Goal: Task Accomplishment & Management: Use online tool/utility

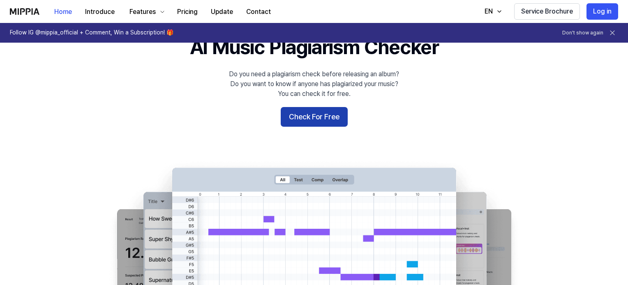
scroll to position [41, 0]
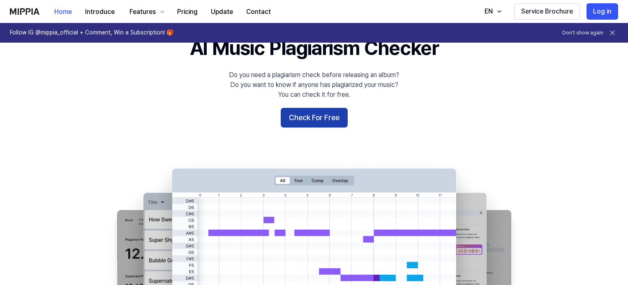
click at [305, 123] on button "Check For Free" at bounding box center [313, 118] width 67 height 20
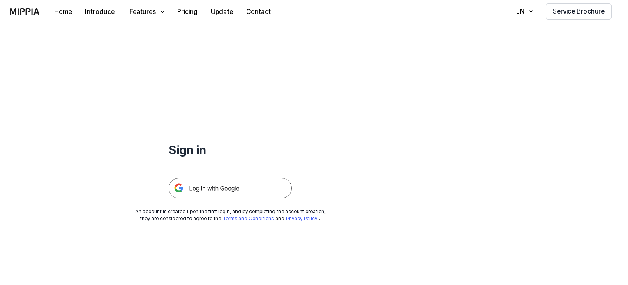
click at [216, 192] on img at bounding box center [229, 188] width 123 height 21
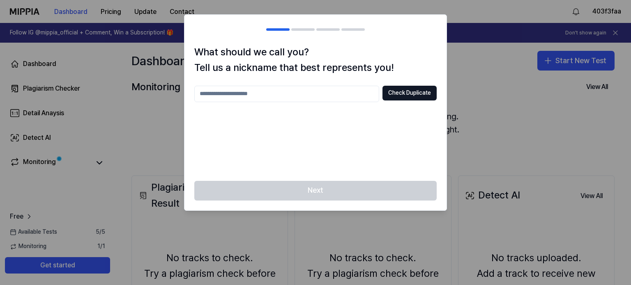
click at [248, 95] on input "text" at bounding box center [286, 94] width 185 height 16
type input "*"
type input "**********"
click at [417, 92] on button "Check Duplicate" at bounding box center [409, 93] width 54 height 15
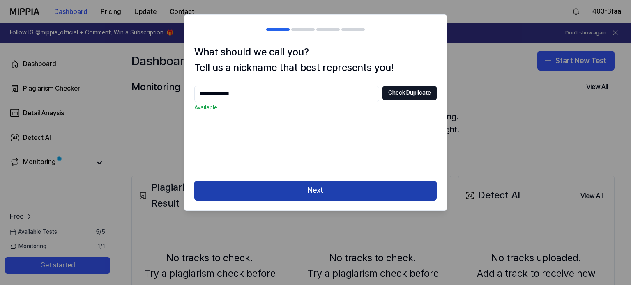
click at [293, 193] on button "Next" at bounding box center [315, 191] width 242 height 20
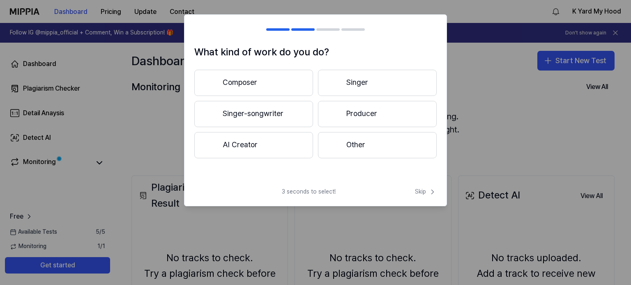
click at [346, 154] on button "Other" at bounding box center [377, 145] width 119 height 26
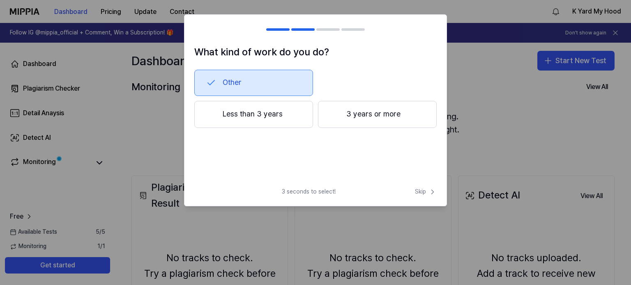
click at [345, 127] on div "Other Less than 3 years 3 years or more" at bounding box center [315, 112] width 242 height 85
click at [254, 121] on button "Less than 3 years" at bounding box center [253, 114] width 119 height 27
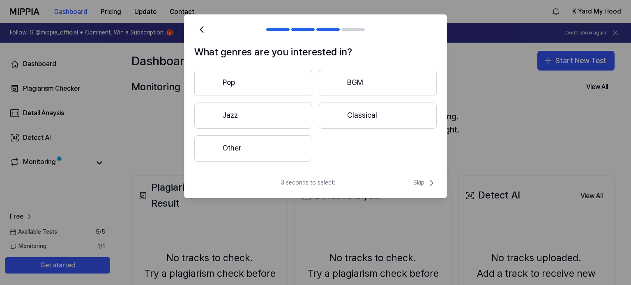
click at [254, 154] on button "Other" at bounding box center [253, 149] width 118 height 26
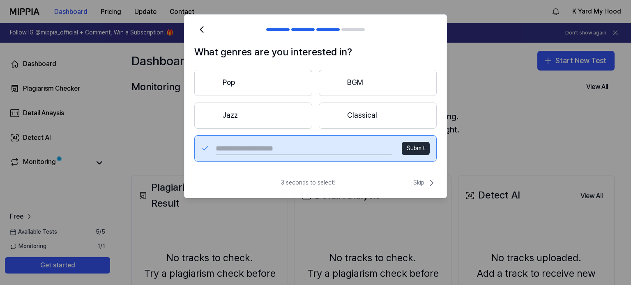
click at [233, 147] on input "text" at bounding box center [304, 148] width 176 height 13
type input "**********"
click at [420, 153] on button "Submit" at bounding box center [416, 148] width 28 height 13
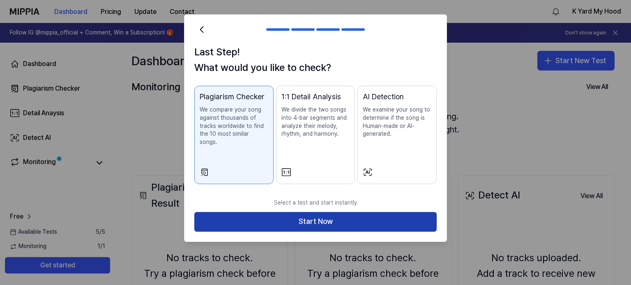
click at [310, 213] on button "Start Now" at bounding box center [315, 222] width 242 height 20
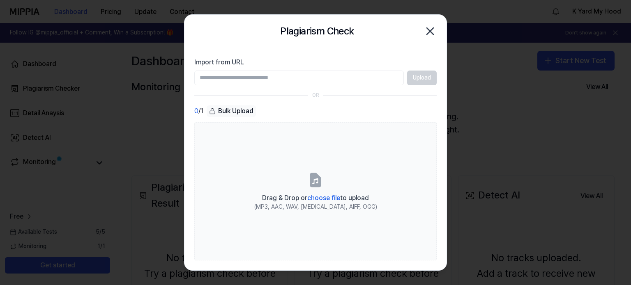
paste input "**********"
type input "**********"
click at [424, 78] on button "Upload" at bounding box center [422, 78] width 30 height 15
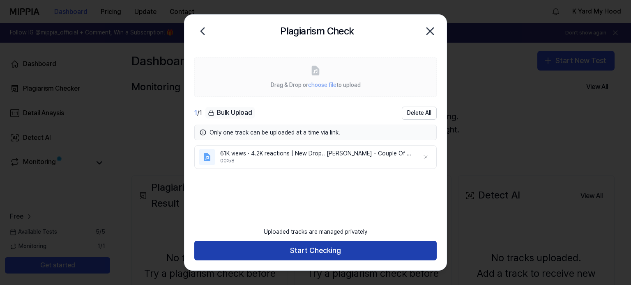
click at [310, 253] on button "Start Checking" at bounding box center [315, 251] width 242 height 20
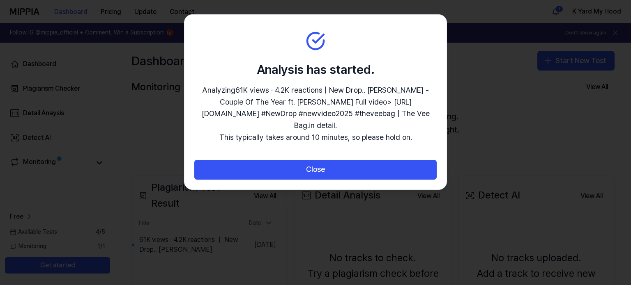
click at [288, 181] on div "Close" at bounding box center [315, 175] width 262 height 30
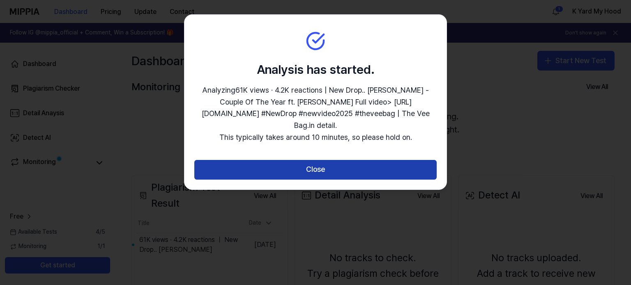
click at [297, 174] on button "Close" at bounding box center [315, 170] width 242 height 20
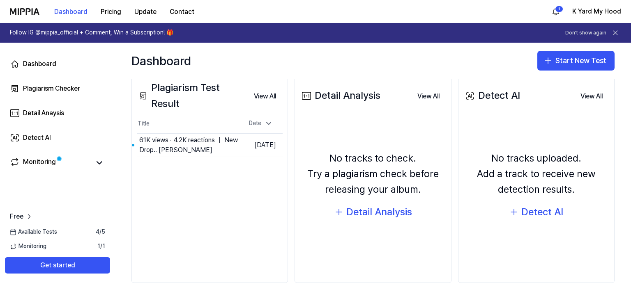
scroll to position [114, 0]
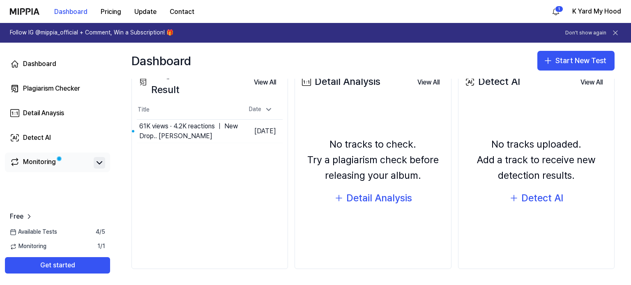
click at [99, 165] on icon at bounding box center [99, 163] width 10 height 10
click at [98, 164] on icon at bounding box center [99, 163] width 10 height 10
click at [263, 83] on button "View All" at bounding box center [264, 82] width 35 height 16
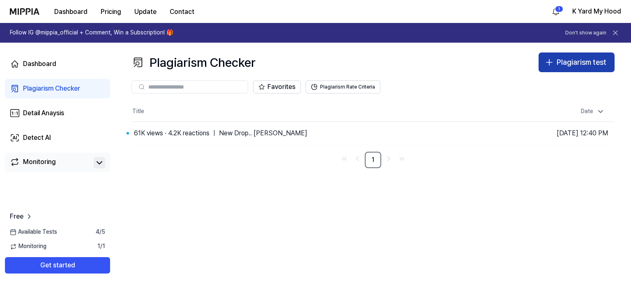
click at [574, 68] on div "Plagiarism test" at bounding box center [581, 63] width 50 height 12
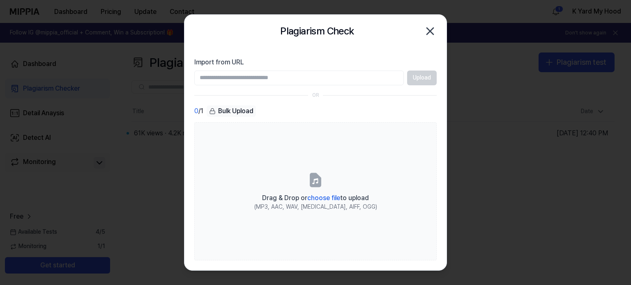
click at [431, 30] on icon "button" at bounding box center [430, 31] width 7 height 7
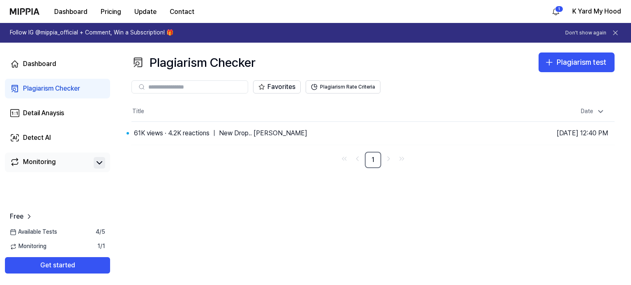
click at [37, 88] on div "Plagiarism Checker" at bounding box center [51, 89] width 57 height 10
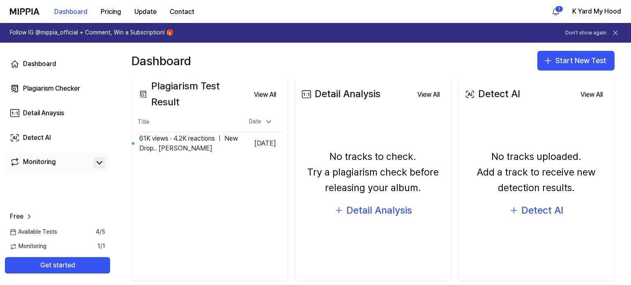
scroll to position [114, 0]
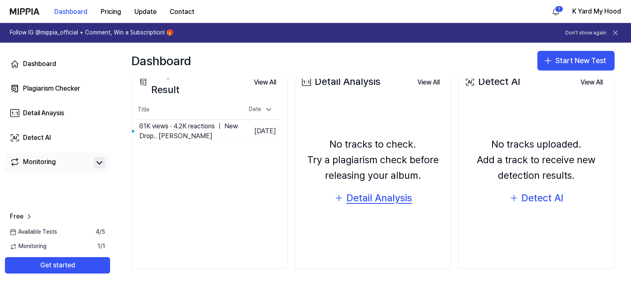
click at [370, 200] on div "Detail Analysis" at bounding box center [379, 199] width 66 height 16
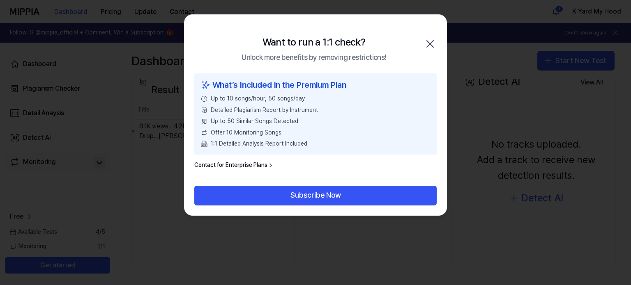
click at [434, 38] on icon "button" at bounding box center [429, 43] width 13 height 13
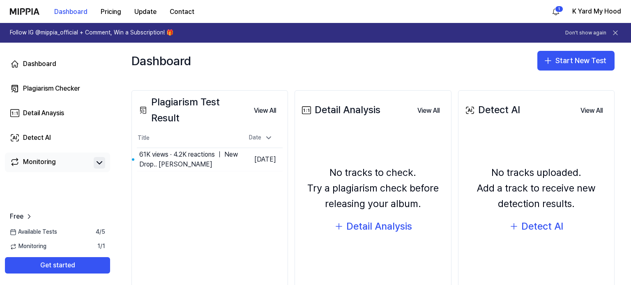
scroll to position [73, 0]
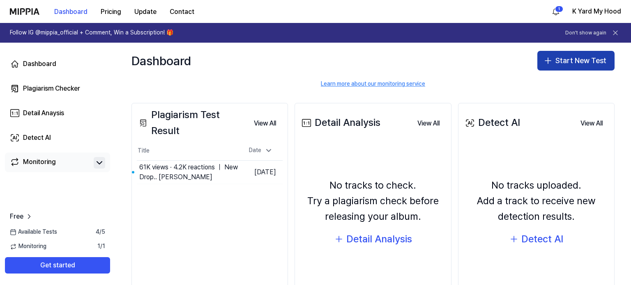
click at [567, 58] on button "Start New Test" at bounding box center [575, 61] width 77 height 20
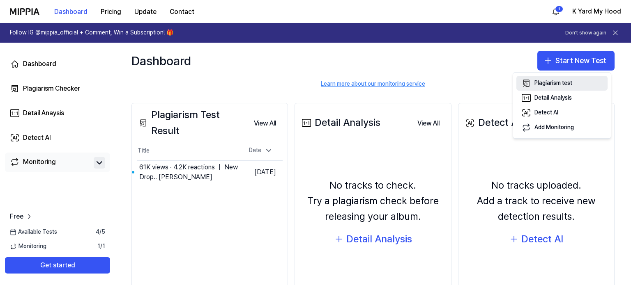
click at [551, 85] on div "Plagiarism test" at bounding box center [553, 83] width 38 height 8
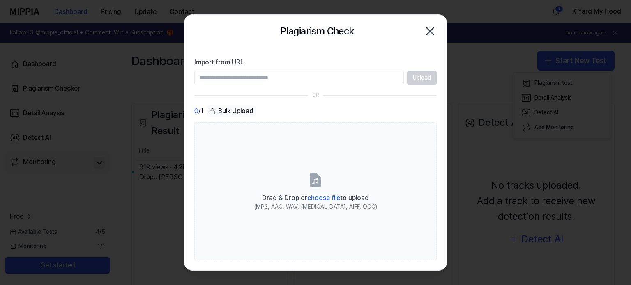
click at [434, 29] on icon "button" at bounding box center [429, 31] width 13 height 13
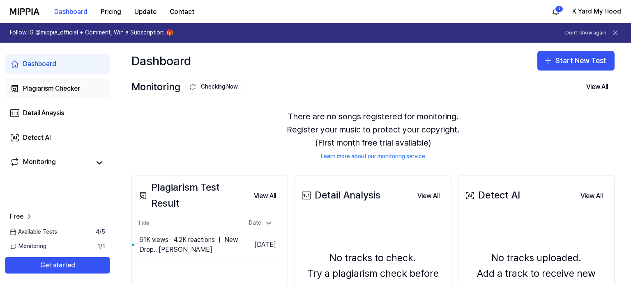
click at [69, 86] on div "Plagiarism Checker" at bounding box center [51, 89] width 57 height 10
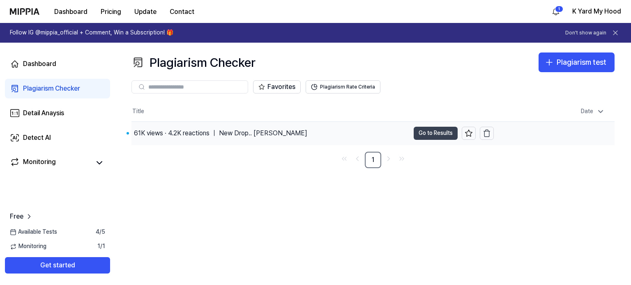
click at [425, 131] on button "Go to Results" at bounding box center [436, 133] width 44 height 13
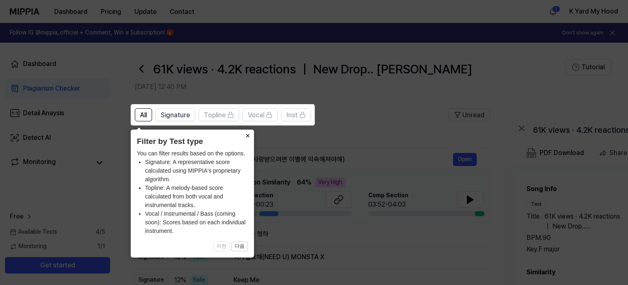
click at [248, 135] on button "×" at bounding box center [247, 135] width 13 height 11
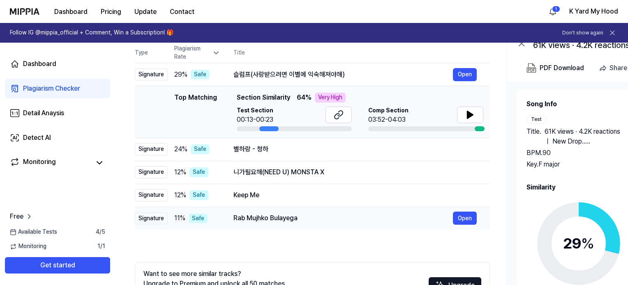
scroll to position [66, 0]
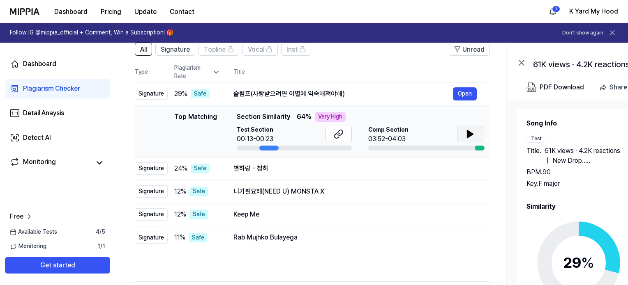
click at [468, 136] on icon at bounding box center [470, 134] width 6 height 7
click at [470, 136] on icon at bounding box center [470, 134] width 10 height 10
click at [455, 170] on button "Open" at bounding box center [465, 168] width 24 height 13
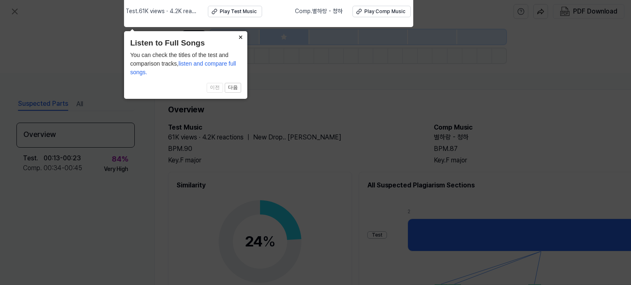
click at [243, 37] on button "×" at bounding box center [240, 36] width 13 height 11
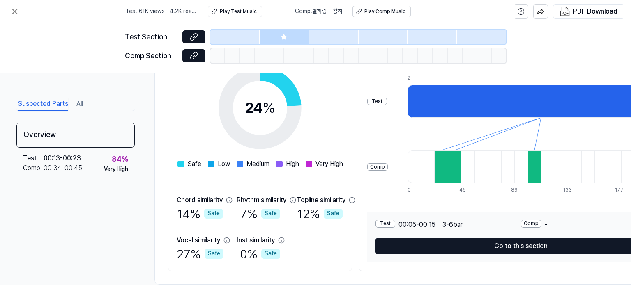
scroll to position [153, 0]
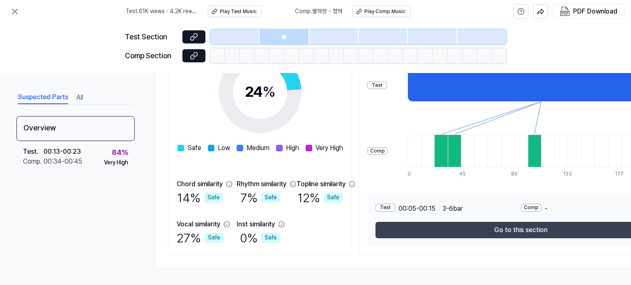
click at [471, 227] on button "Go to this section" at bounding box center [520, 230] width 291 height 16
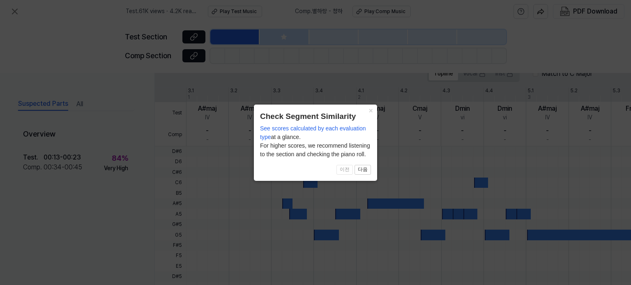
scroll to position [263, 0]
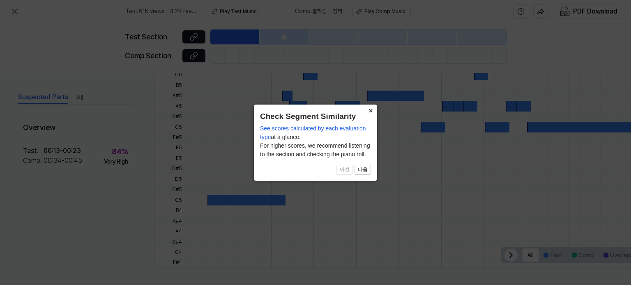
click at [370, 110] on button "×" at bounding box center [370, 110] width 13 height 11
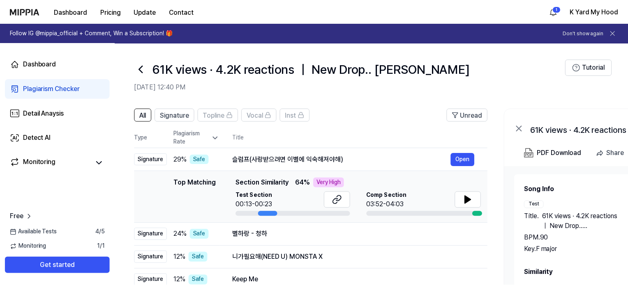
scroll to position [66, 0]
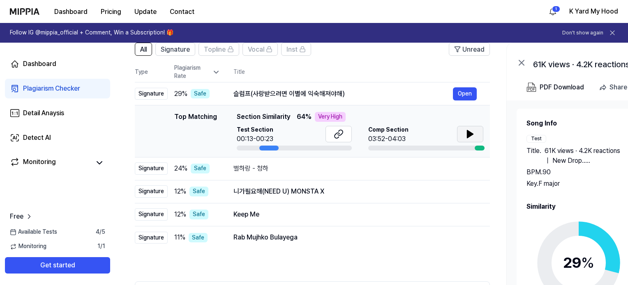
click at [467, 133] on icon at bounding box center [470, 134] width 6 height 7
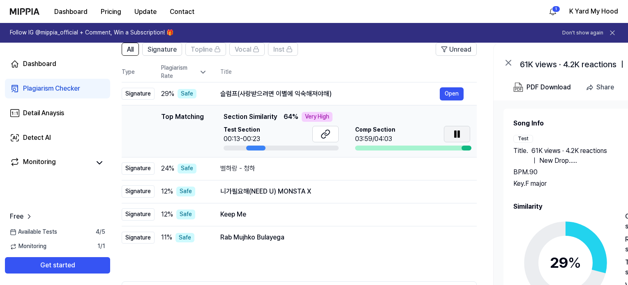
scroll to position [0, 0]
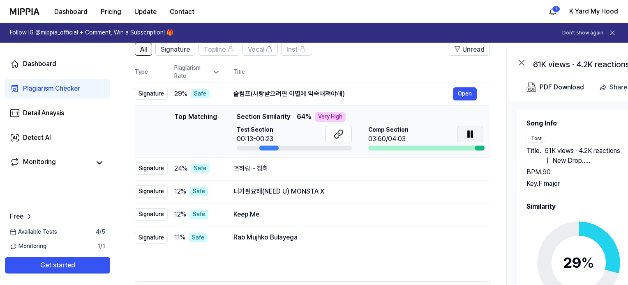
drag, startPoint x: 271, startPoint y: 146, endPoint x: 284, endPoint y: 146, distance: 13.1
click at [284, 146] on div at bounding box center [294, 148] width 115 height 5
click at [354, 272] on div "All Signature Topline Vocal Inst Unread All Signature Topline Vocal Inst Type P…" at bounding box center [312, 197] width 355 height 309
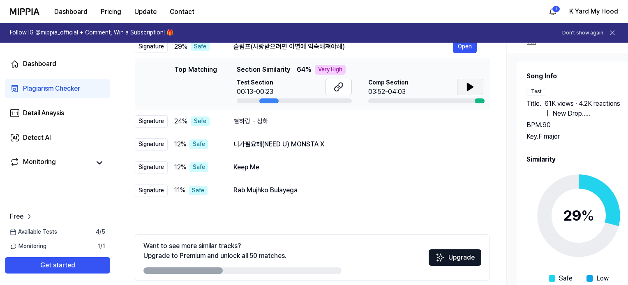
scroll to position [148, 0]
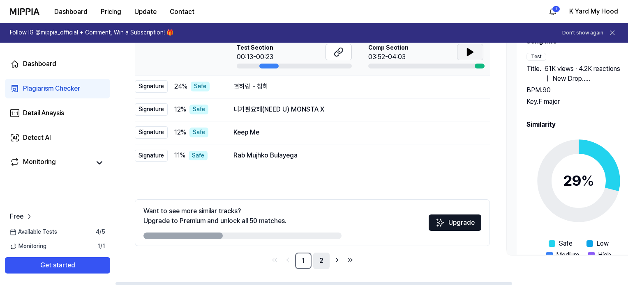
click at [320, 261] on link "2" at bounding box center [321, 261] width 16 height 16
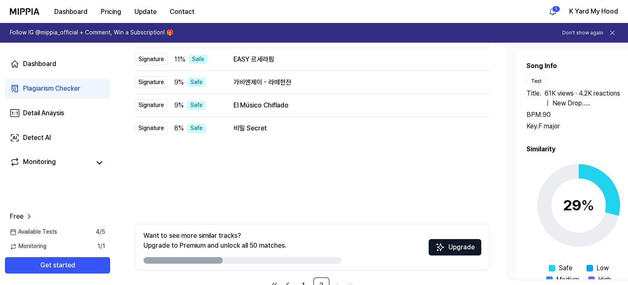
scroll to position [148, 0]
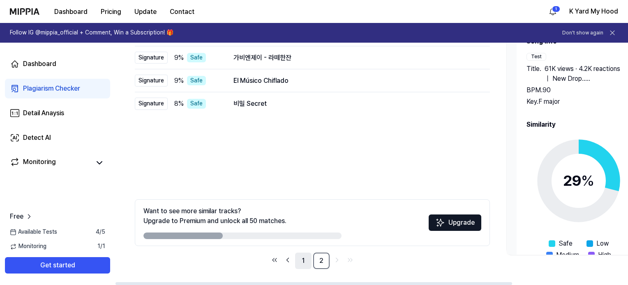
click at [300, 260] on link "1" at bounding box center [303, 261] width 16 height 16
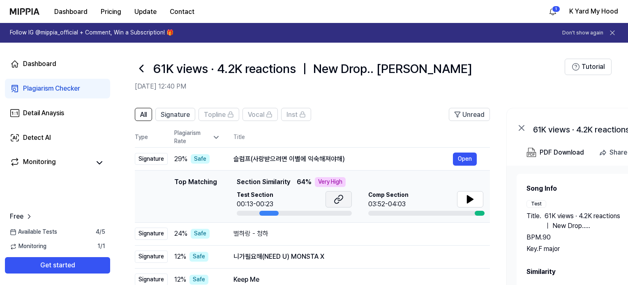
scroll to position [41, 0]
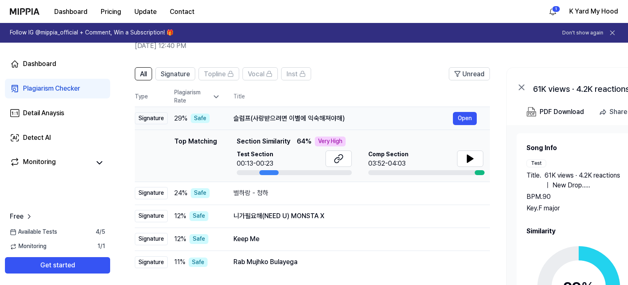
drag, startPoint x: 234, startPoint y: 119, endPoint x: 353, endPoint y: 118, distance: 119.1
click at [353, 118] on div "슬럼프(사랑받으려면 이별에 익숙해져야해)" at bounding box center [342, 119] width 219 height 10
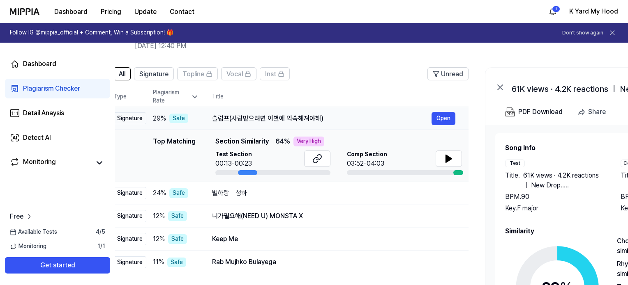
scroll to position [0, 0]
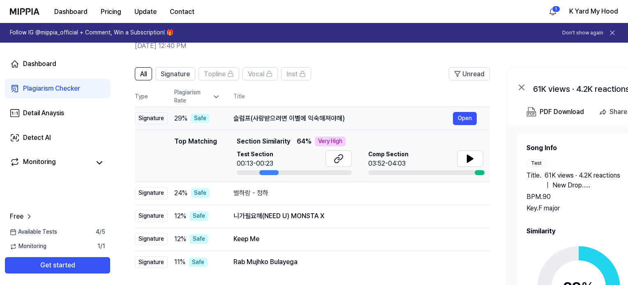
drag, startPoint x: 349, startPoint y: 117, endPoint x: 354, endPoint y: 113, distance: 6.7
click at [354, 113] on div "슬럼프(사랑받으려면 이별에 익숙해져야해) Open" at bounding box center [354, 118] width 243 height 13
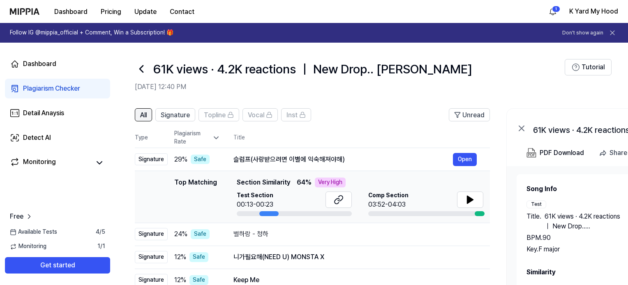
click at [149, 113] on button "All" at bounding box center [143, 114] width 17 height 13
click at [52, 112] on div "Detail Anaysis" at bounding box center [43, 113] width 41 height 10
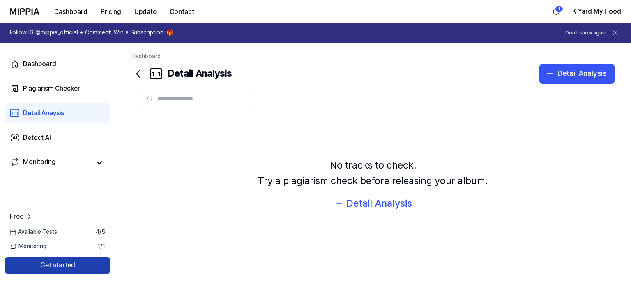
click at [52, 266] on button "Get started" at bounding box center [57, 265] width 105 height 16
